Goal: Task Accomplishment & Management: Manage account settings

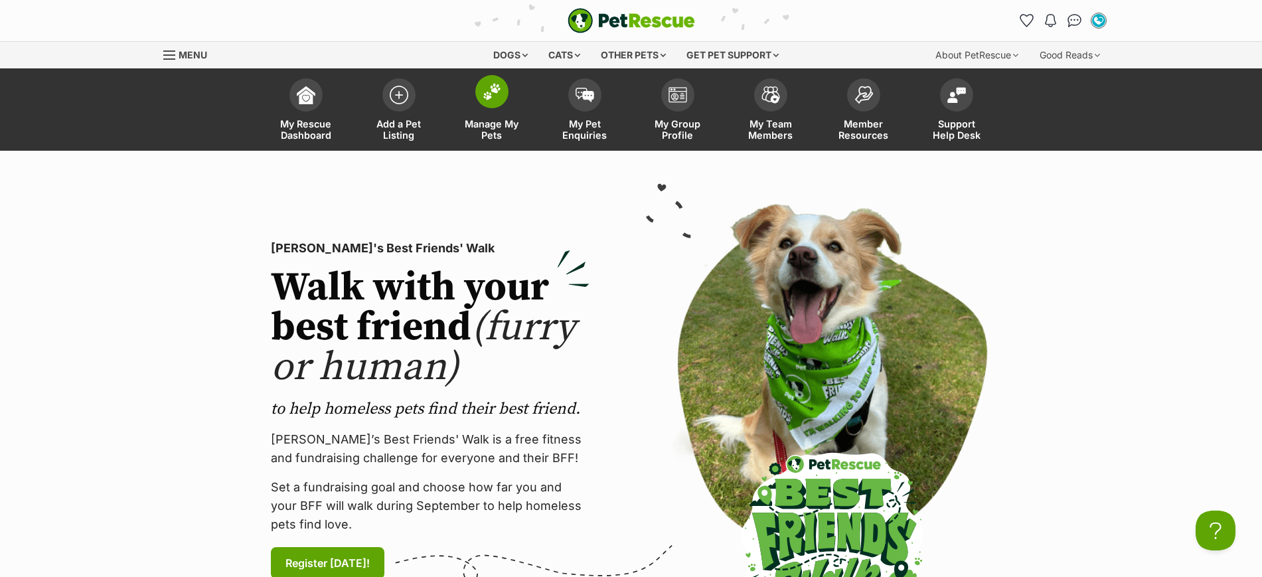
click at [502, 96] on span at bounding box center [492, 91] width 33 height 33
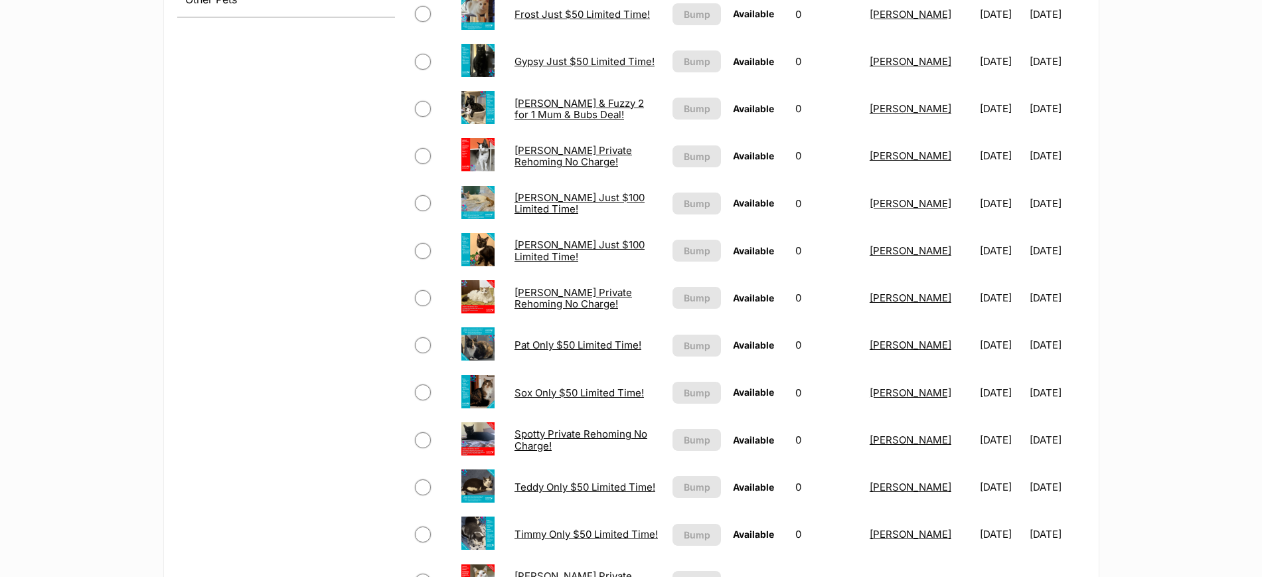
scroll to position [913, 0]
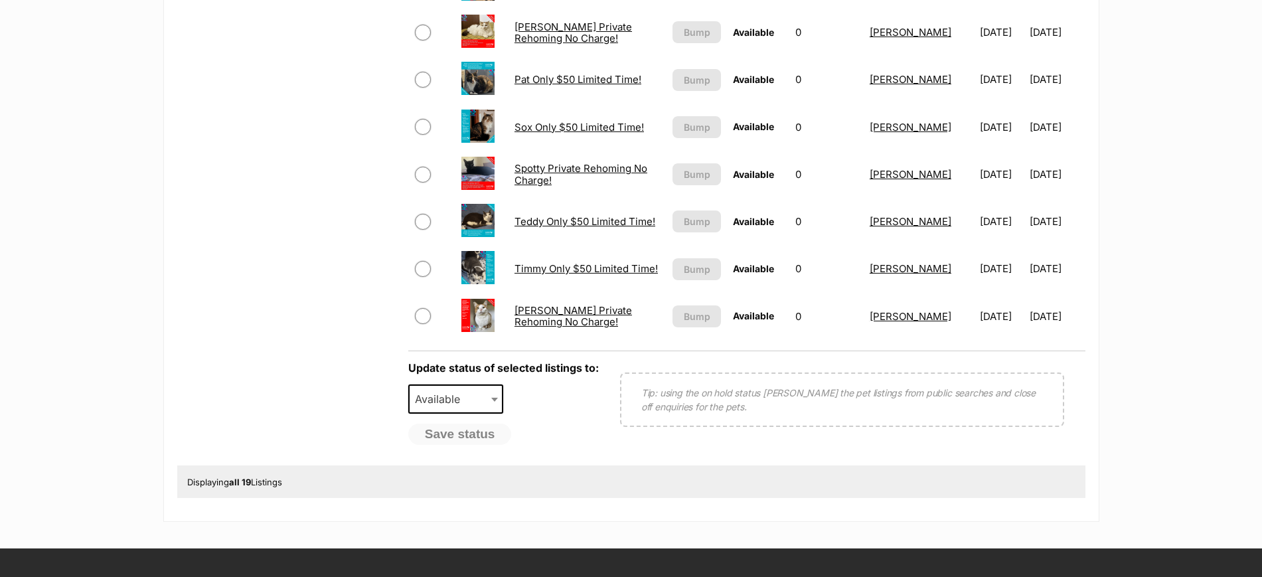
click at [428, 77] on input "checkbox" at bounding box center [423, 80] width 16 height 16
checkbox input "true"
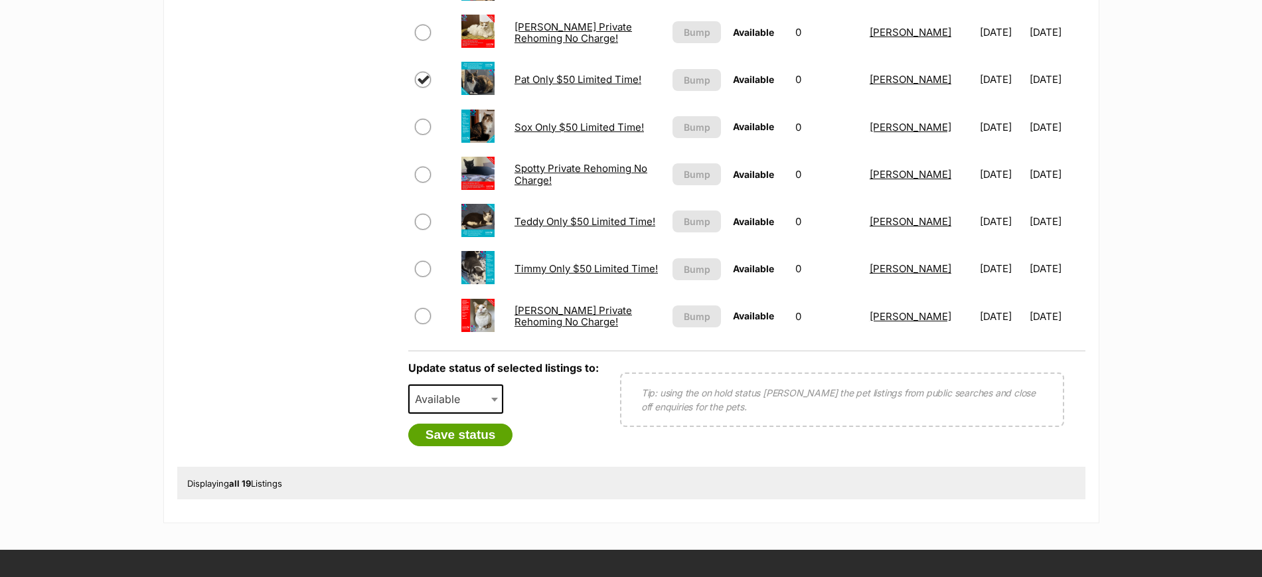
click at [446, 403] on span "Available" at bounding box center [442, 399] width 64 height 19
select select "rehomed"
click at [471, 439] on button "Save status" at bounding box center [460, 435] width 105 height 23
